Goal: Browse casually

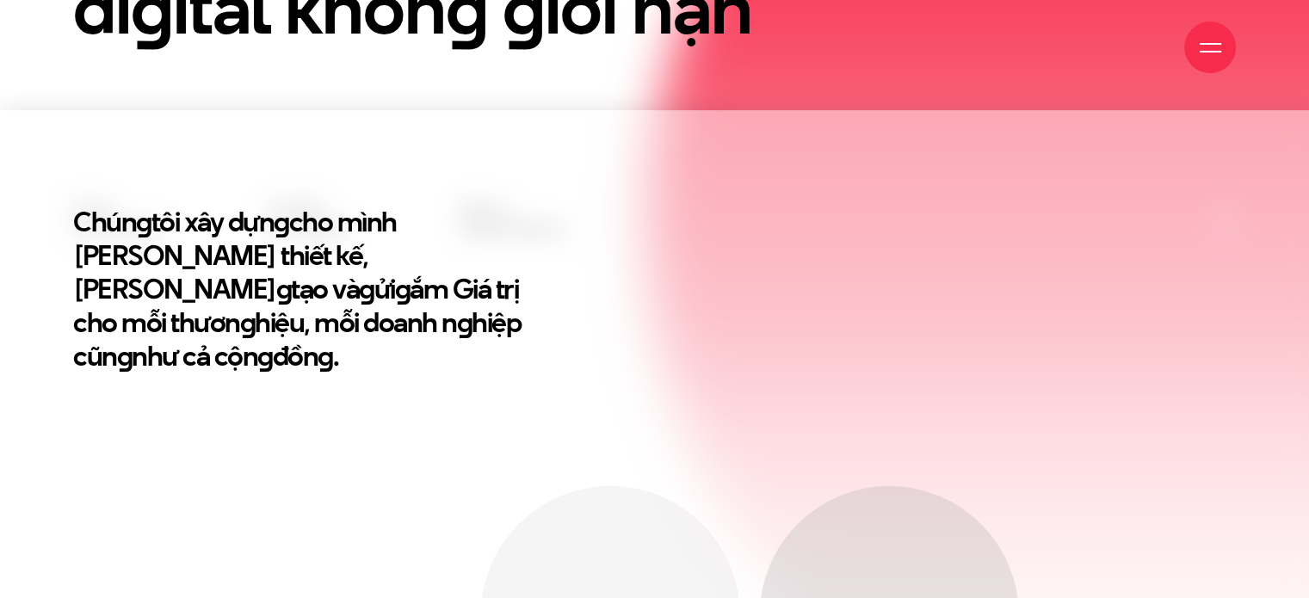
scroll to position [489, 0]
click at [643, 309] on div "Chún g tôi xây dựn g cho mình [PERSON_NAME] thiết kế, Triết lý sán g tạo và g ử…" at bounding box center [654, 322] width 1189 height 237
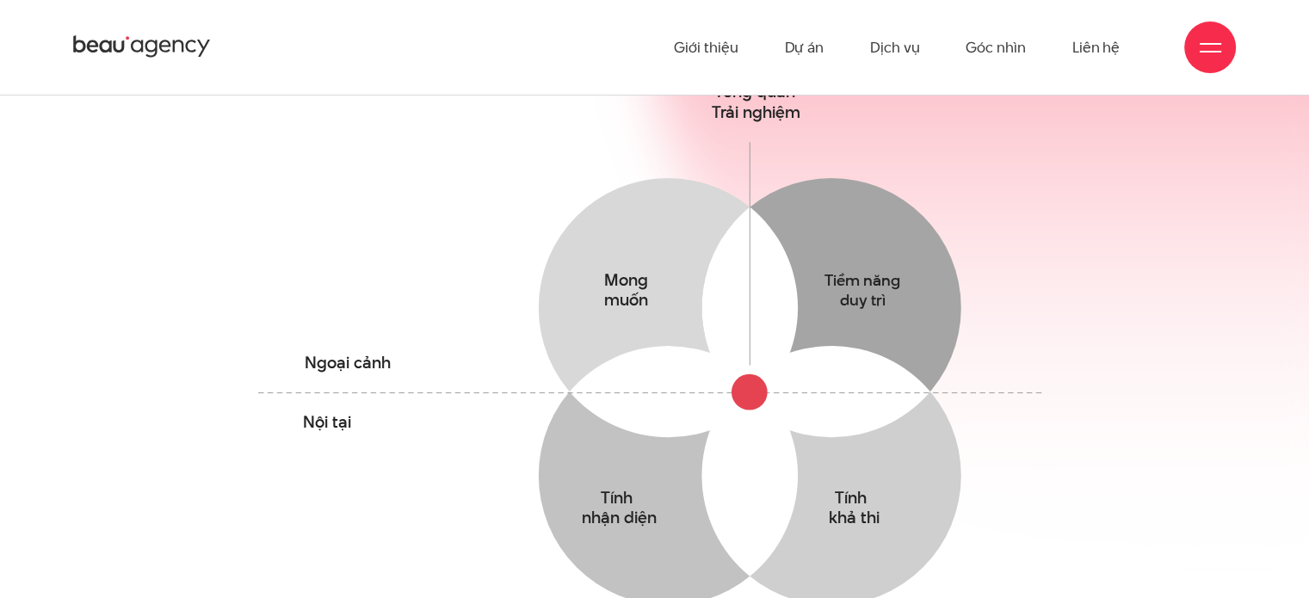
scroll to position [861, 0]
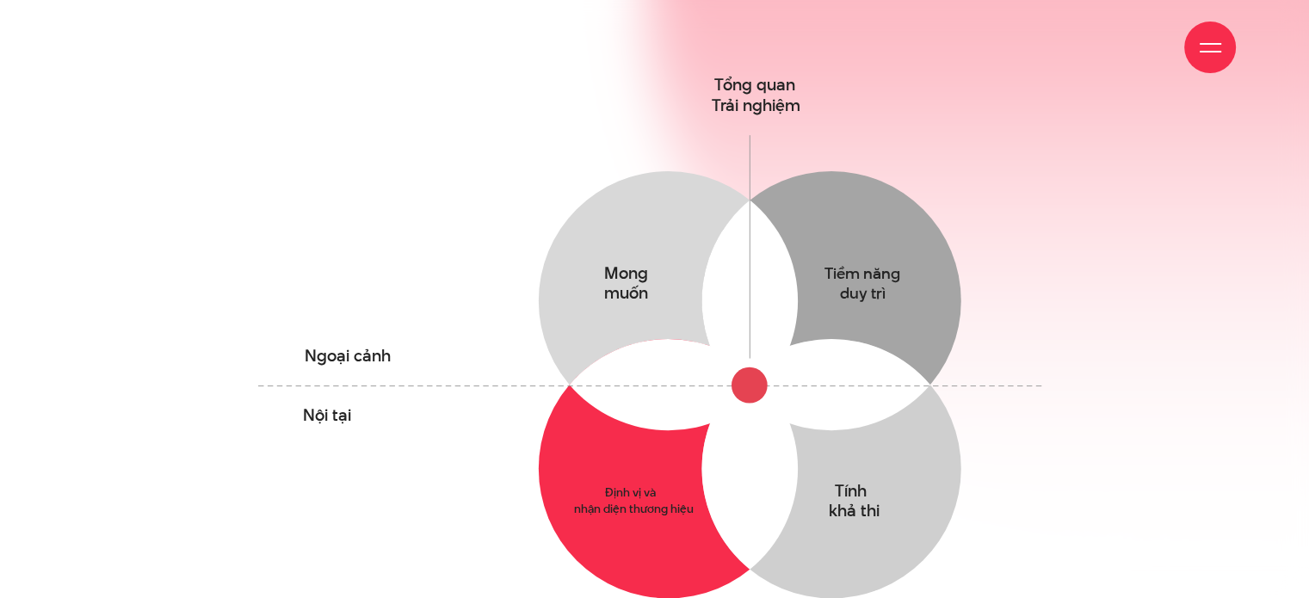
click at [574, 427] on circle at bounding box center [668, 468] width 259 height 259
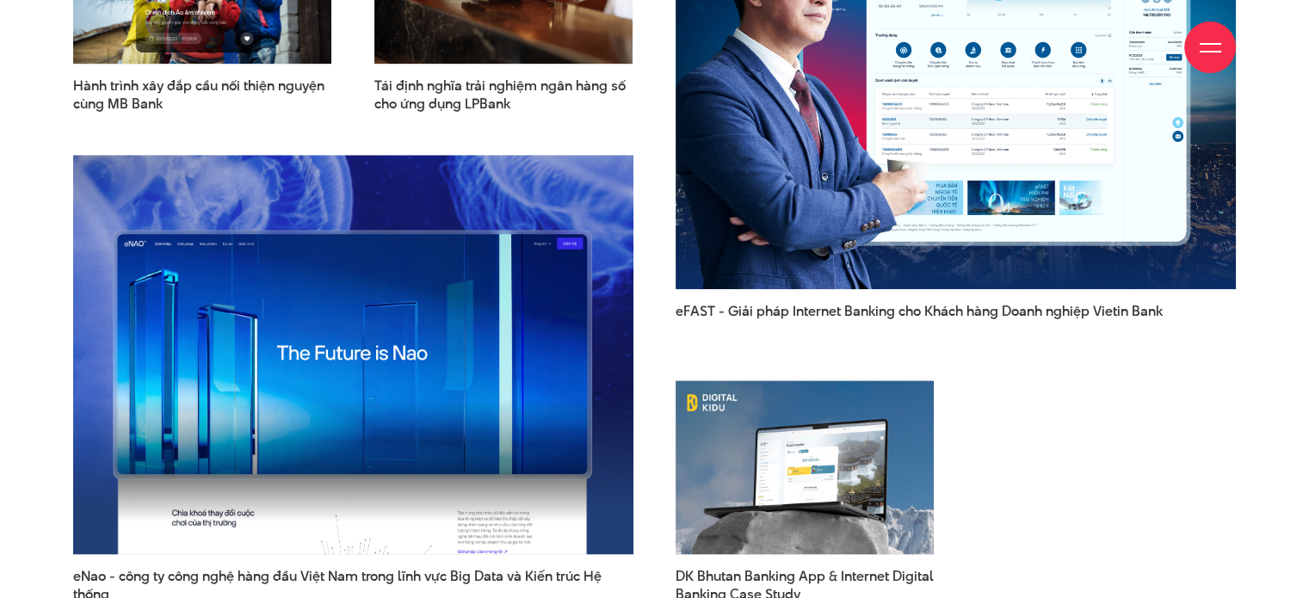
click at [646, 409] on div "eNao - công ty công nghệ hàng đầu Việt Nam trong lĩnh vực Big Data và Kiến trúc…" at bounding box center [353, 378] width 603 height 491
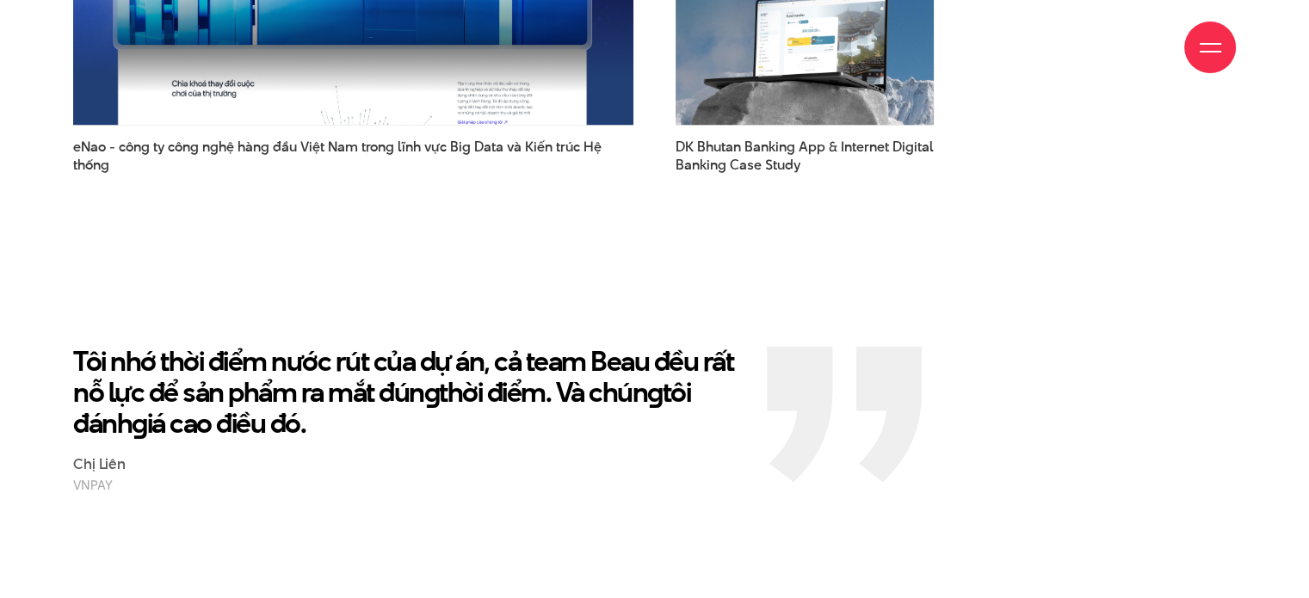
click at [630, 405] on p "Tôi nhớ thời điểm nước rút của dự án, cả team Beau đều rất nỗ lực để sản phẩm r…" at bounding box center [407, 392] width 668 height 93
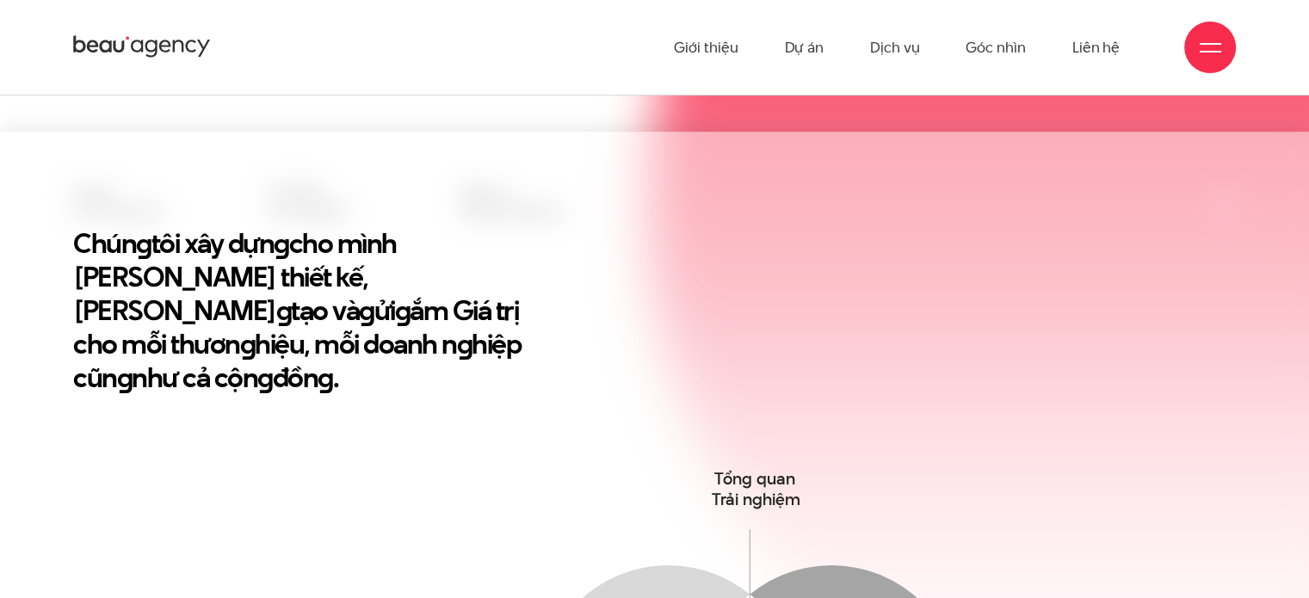
scroll to position [0, 0]
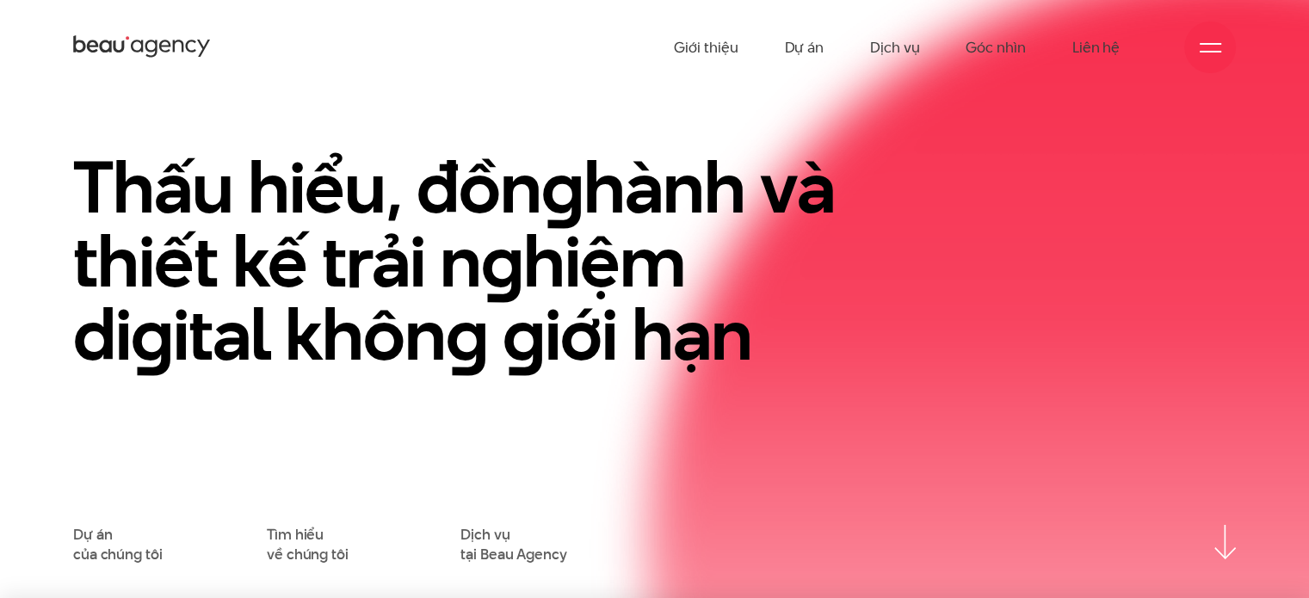
click at [771, 201] on h1 "Thấu hiểu, đồn g hành và thiết kế trải n g hiệm di g ital khôn g g iới hạn" at bounding box center [456, 261] width 767 height 221
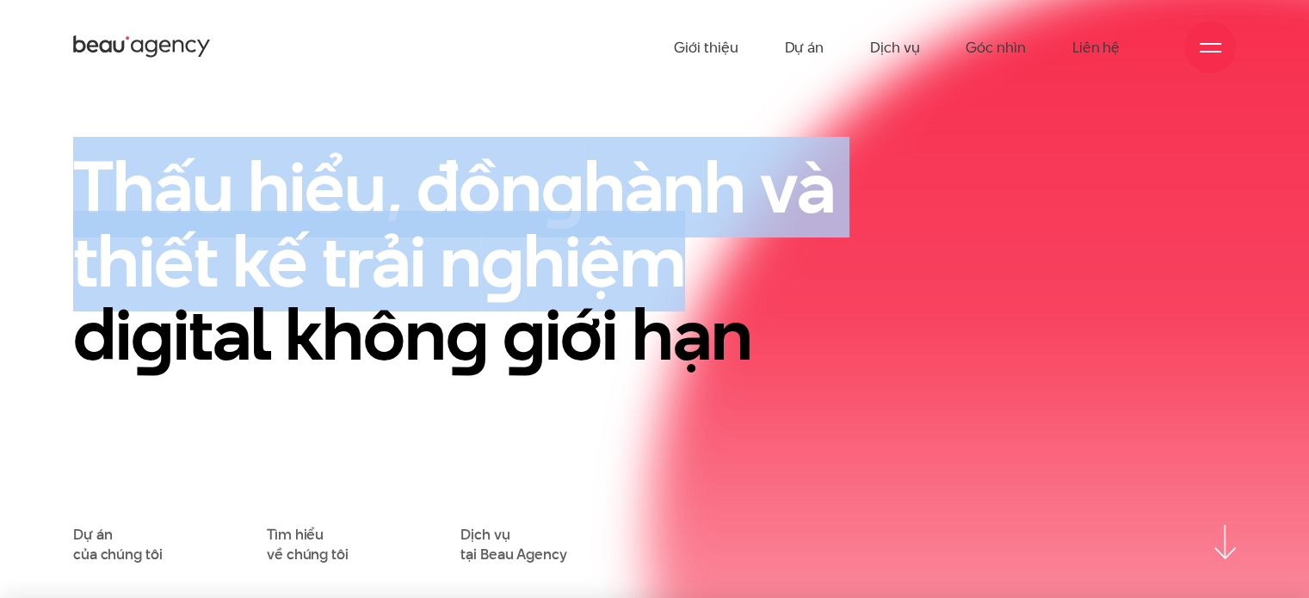
drag, startPoint x: 275, startPoint y: 220, endPoint x: 754, endPoint y: 308, distance: 486.8
click at [754, 308] on div "Thấu hiểu, đồn g hành và thiết kế trải n g hiệm di g ital khôn g g iới hạn" at bounding box center [456, 338] width 793 height 375
copy h1 "Thấu hiểu, đồn g hành và thiết kế trải n g [PERSON_NAME]"
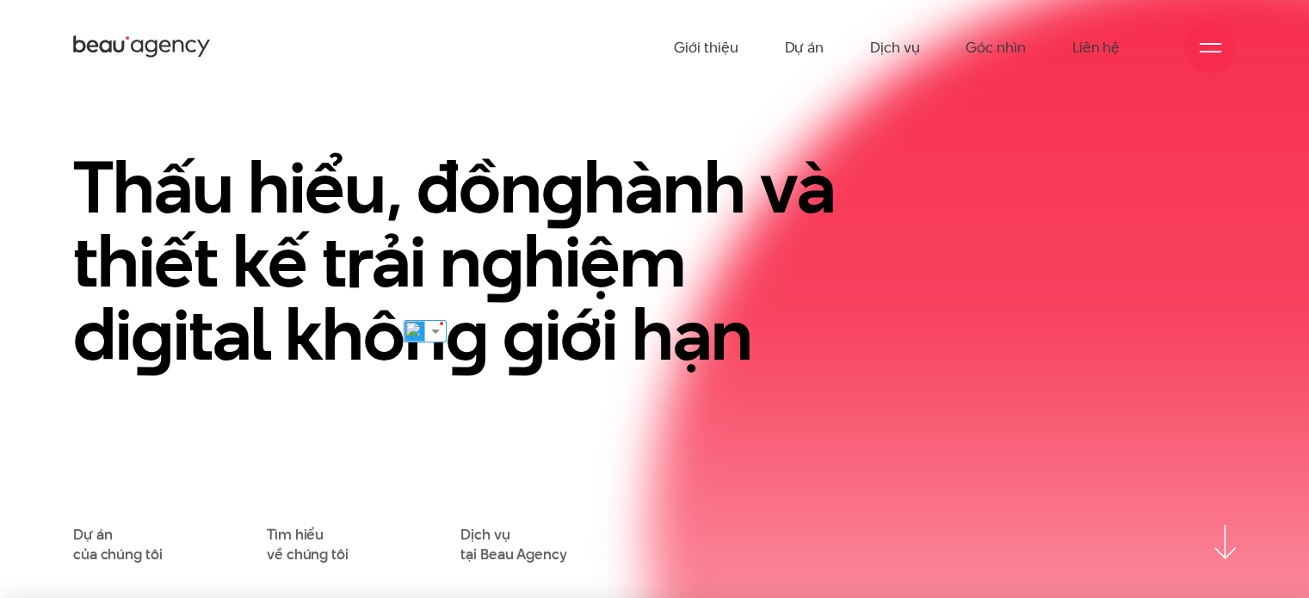
click at [724, 349] on h1 "Thấu hiểu, đồn g hành và thiết kế trải n g hiệm di g ital khôn g g iới hạn" at bounding box center [456, 261] width 767 height 221
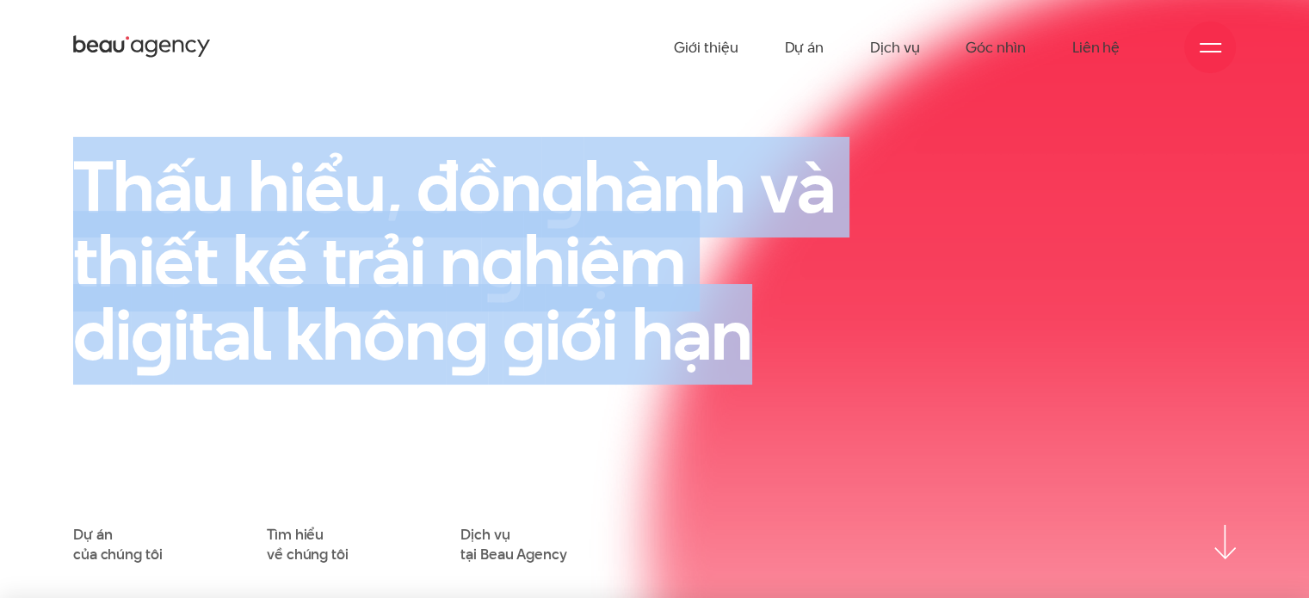
drag, startPoint x: 62, startPoint y: 184, endPoint x: 819, endPoint y: 334, distance: 772.2
click at [827, 332] on div "Thấu hiểu, đồn g hành và thiết kế trải n g hiệm di g ital khôn g g iới hạn" at bounding box center [456, 338] width 793 height 375
copy h1 "Thấu hiểu, đồn g hành và thiết kế trải n g hiệm di g ital khôn g g iới hạn"
click at [504, 433] on div "Thấu hiểu, đồn g hành và thiết kế trải n g hiệm di g ital khôn g g iới hạn" at bounding box center [456, 338] width 793 height 375
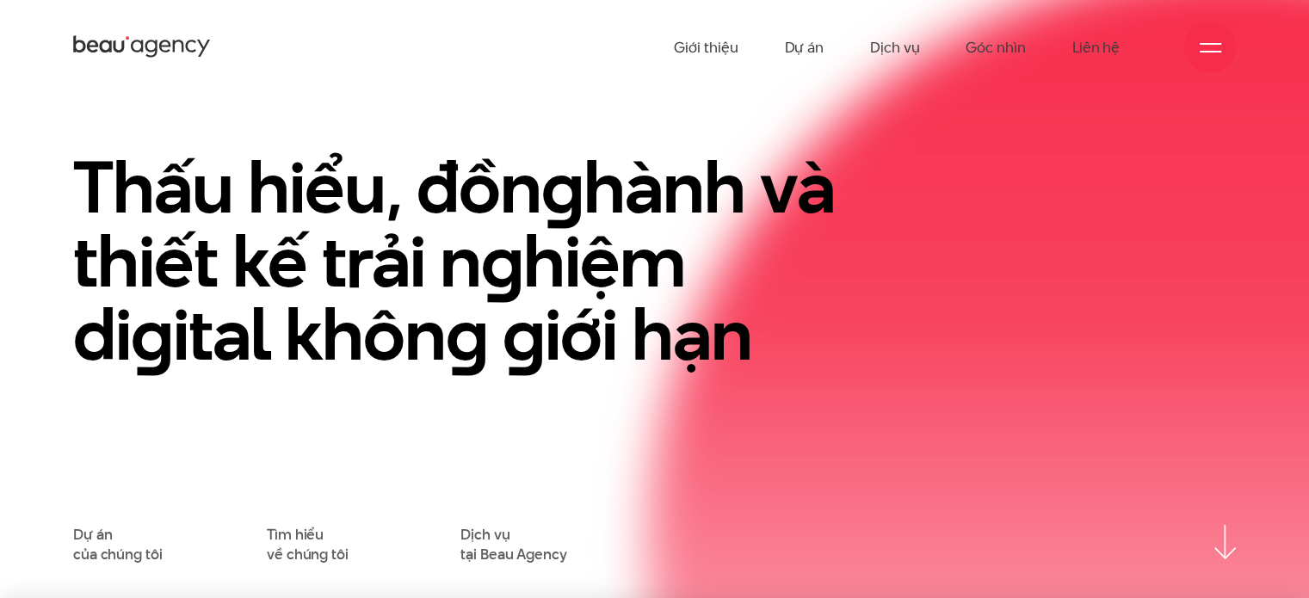
click at [535, 416] on div "Thấu hiểu, đồn g hành và thiết kế trải n g hiệm di g ital khôn g g iới hạn" at bounding box center [456, 338] width 793 height 375
